Goal: Information Seeking & Learning: Learn about a topic

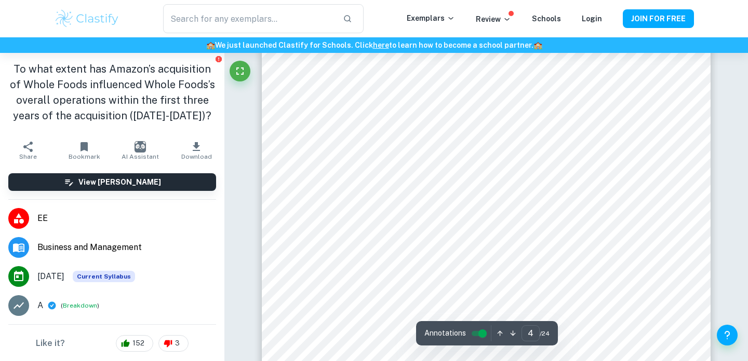
scroll to position [1974, 0]
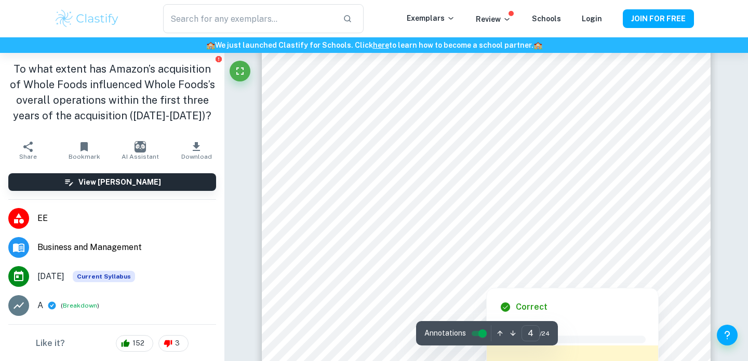
click at [496, 278] on div at bounding box center [487, 279] width 86 height 12
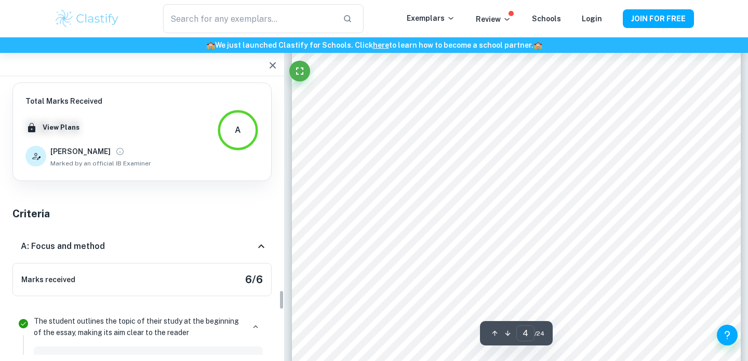
scroll to position [2835, 0]
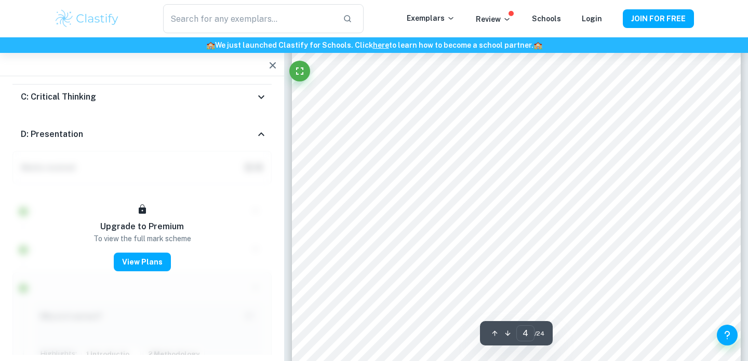
click at [272, 66] on icon "button" at bounding box center [273, 65] width 6 height 6
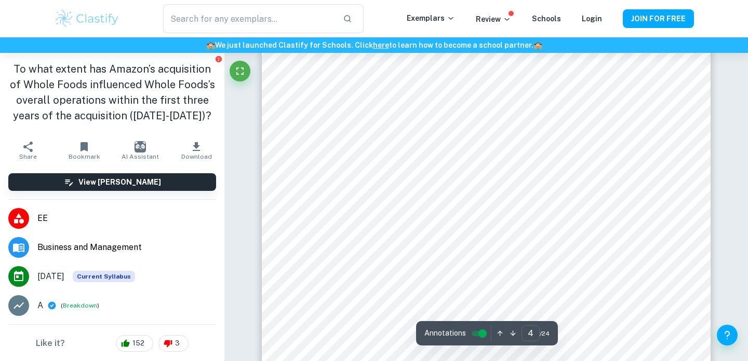
scroll to position [1800, 0]
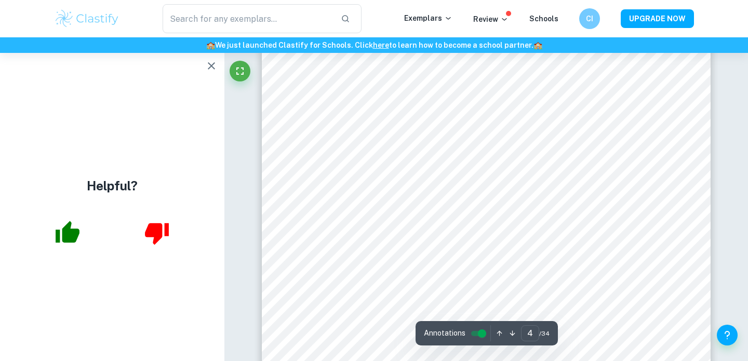
scroll to position [2041, 0]
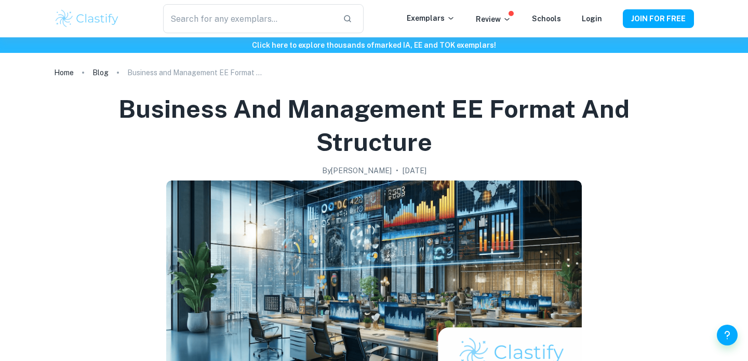
scroll to position [549, 0]
